Goal: Task Accomplishment & Management: Use online tool/utility

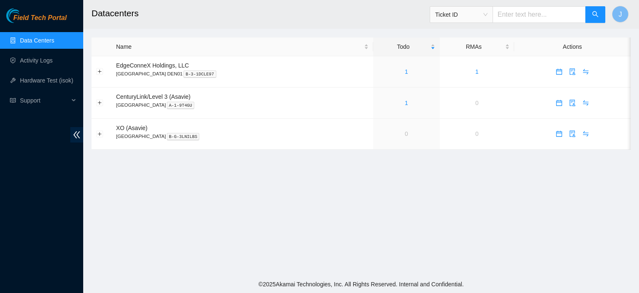
click at [51, 40] on link "Data Centers" at bounding box center [37, 40] width 34 height 7
click at [405, 72] on link "4" at bounding box center [406, 71] width 3 height 7
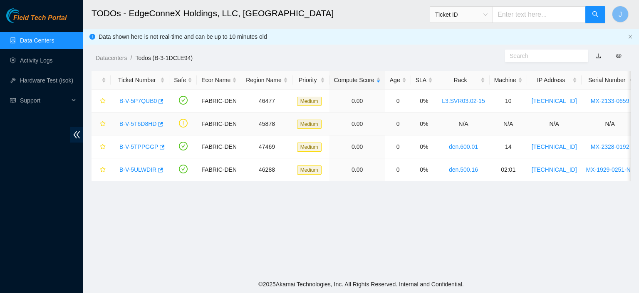
click at [141, 125] on link "B-V-5T6D8HD" at bounding box center [137, 123] width 37 height 7
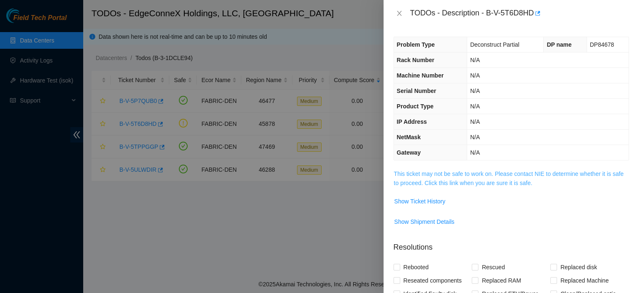
click at [476, 180] on link "This ticket may not be safe to work on. Please contact NIE to determine whether…" at bounding box center [509, 178] width 230 height 16
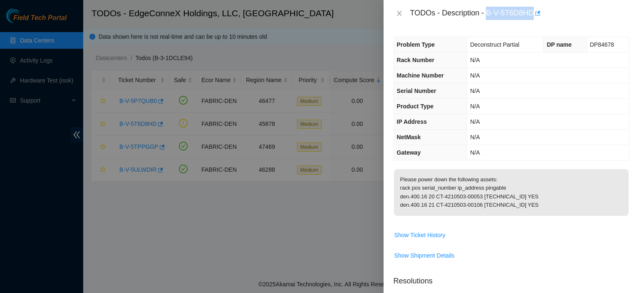
drag, startPoint x: 534, startPoint y: 14, endPoint x: 489, endPoint y: 15, distance: 44.9
click at [489, 15] on div "TODOs - Description - B-V-5T6D8HD" at bounding box center [519, 13] width 219 height 13
copy div "B-V-5T6D8HD"
drag, startPoint x: 399, startPoint y: 204, endPoint x: 525, endPoint y: 214, distance: 126.1
click at [525, 214] on p "Please power down the following assets: rack pos serial_number ip_address pinga…" at bounding box center [511, 192] width 235 height 47
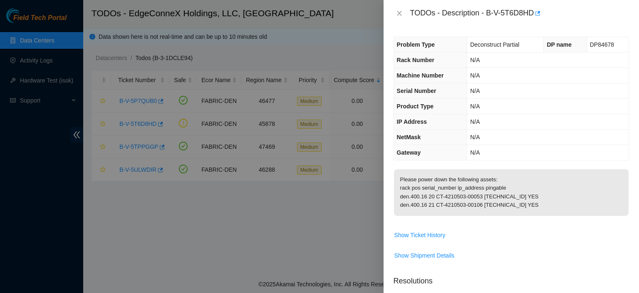
click at [529, 212] on p "Please power down the following assets: rack pos serial_number ip_address pinga…" at bounding box center [511, 192] width 235 height 47
drag, startPoint x: 400, startPoint y: 203, endPoint x: 533, endPoint y: 215, distance: 132.8
click at [533, 215] on p "Please power down the following assets: rack pos serial_number ip_address pinga…" at bounding box center [511, 192] width 235 height 47
copy p "den.400.16 20 CT-4210503-00053 [TECHNICAL_ID] YES den.400.16 21 CT-4210503-0010…"
click at [400, 12] on icon "close" at bounding box center [399, 13] width 5 height 5
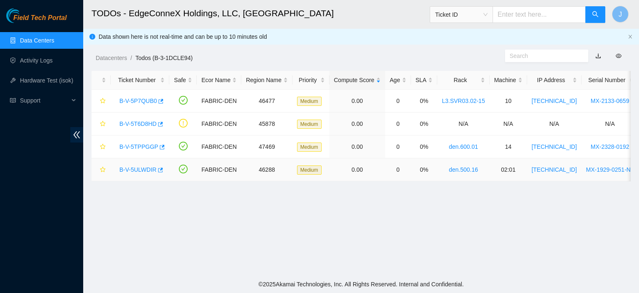
click at [144, 170] on link "B-V-5ULWDIR" at bounding box center [137, 169] width 37 height 7
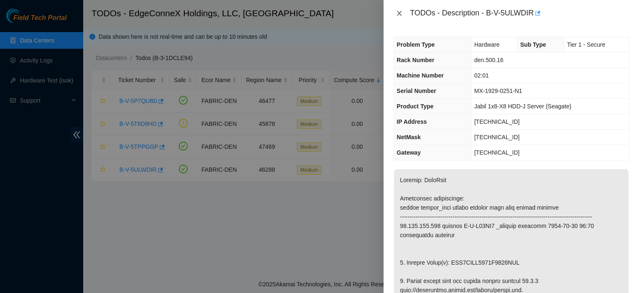
click at [399, 13] on icon "close" at bounding box center [399, 13] width 7 height 7
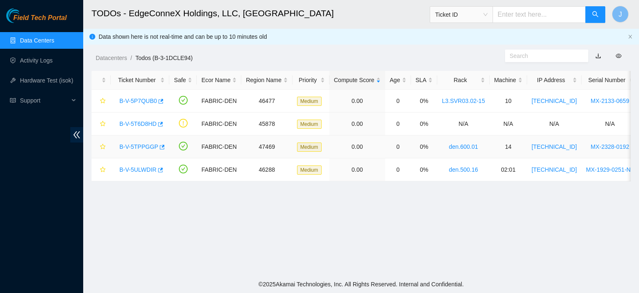
click at [139, 146] on link "B-V-5TPPGGP" at bounding box center [138, 146] width 39 height 7
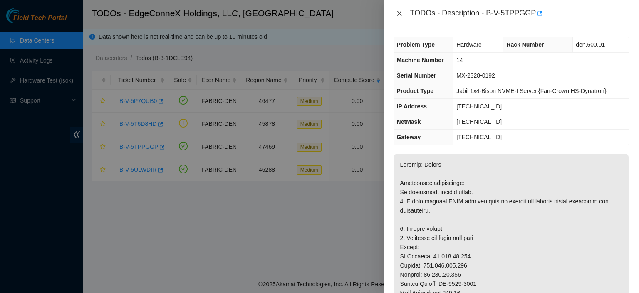
click at [399, 14] on icon "close" at bounding box center [399, 13] width 5 height 5
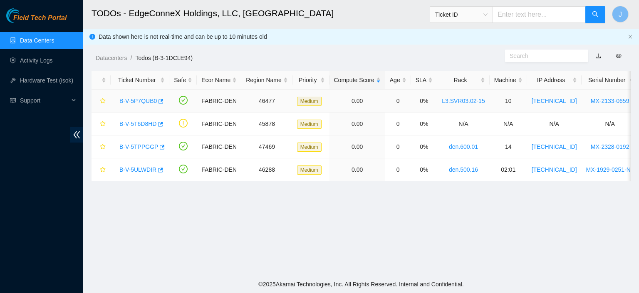
click at [138, 99] on link "B-V-5P7QUB0" at bounding box center [137, 100] width 37 height 7
click at [639, 0] on div at bounding box center [639, 0] width 0 height 0
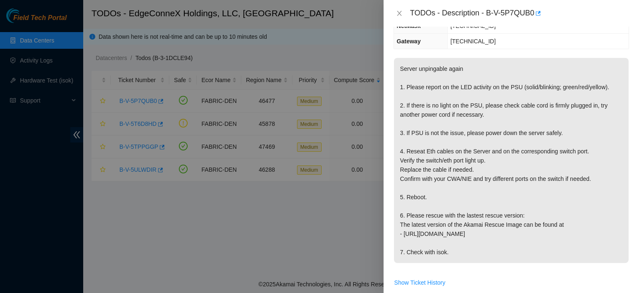
scroll to position [97, 0]
